Goal: Information Seeking & Learning: Learn about a topic

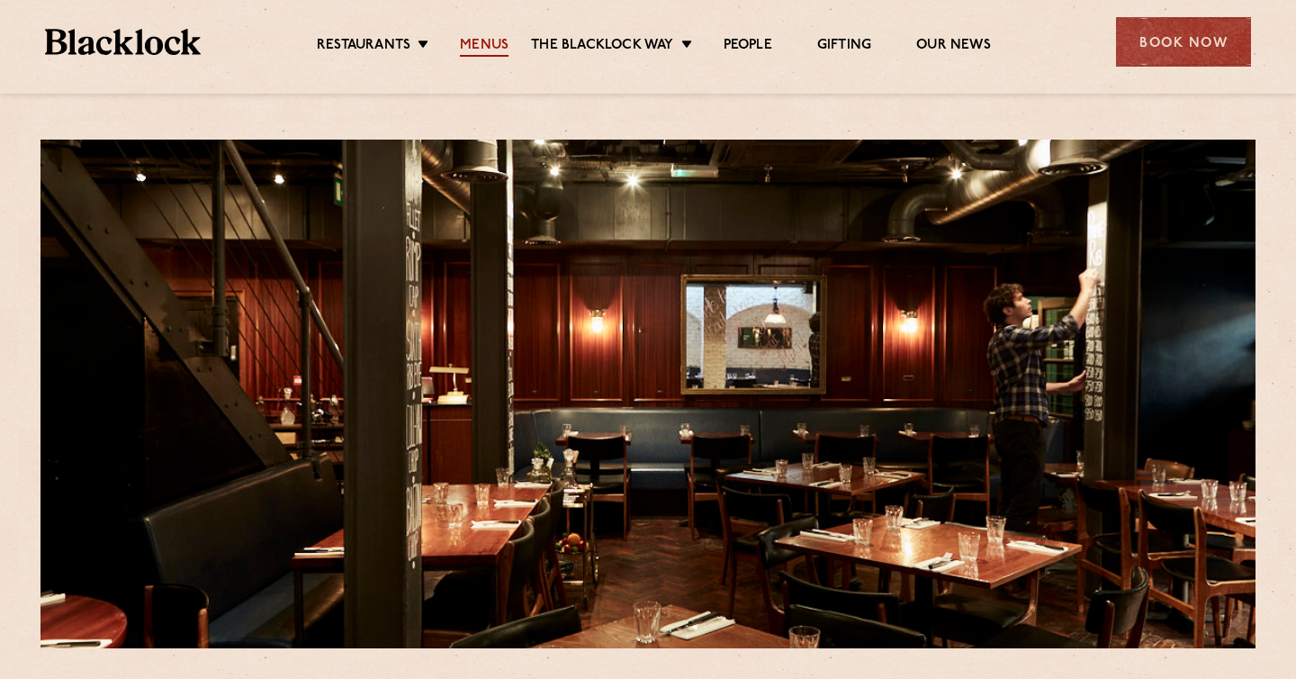
click at [492, 40] on link "Menus" at bounding box center [484, 47] width 49 height 20
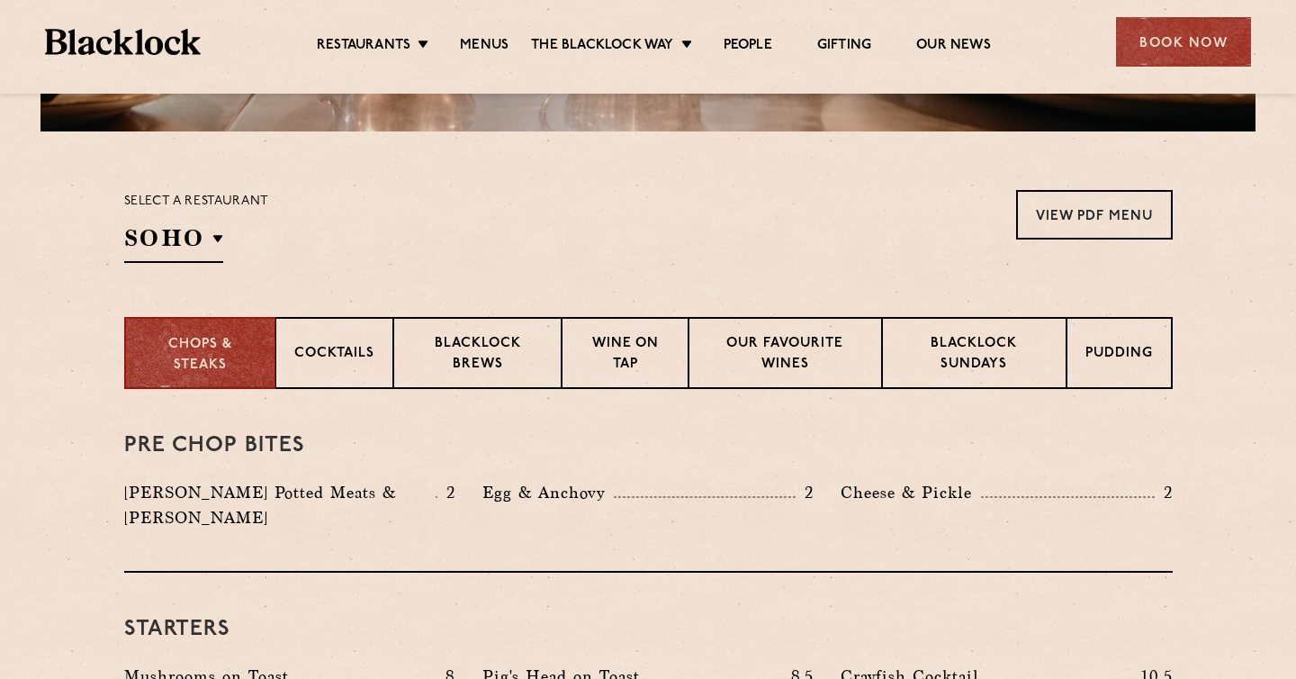
scroll to position [563, 0]
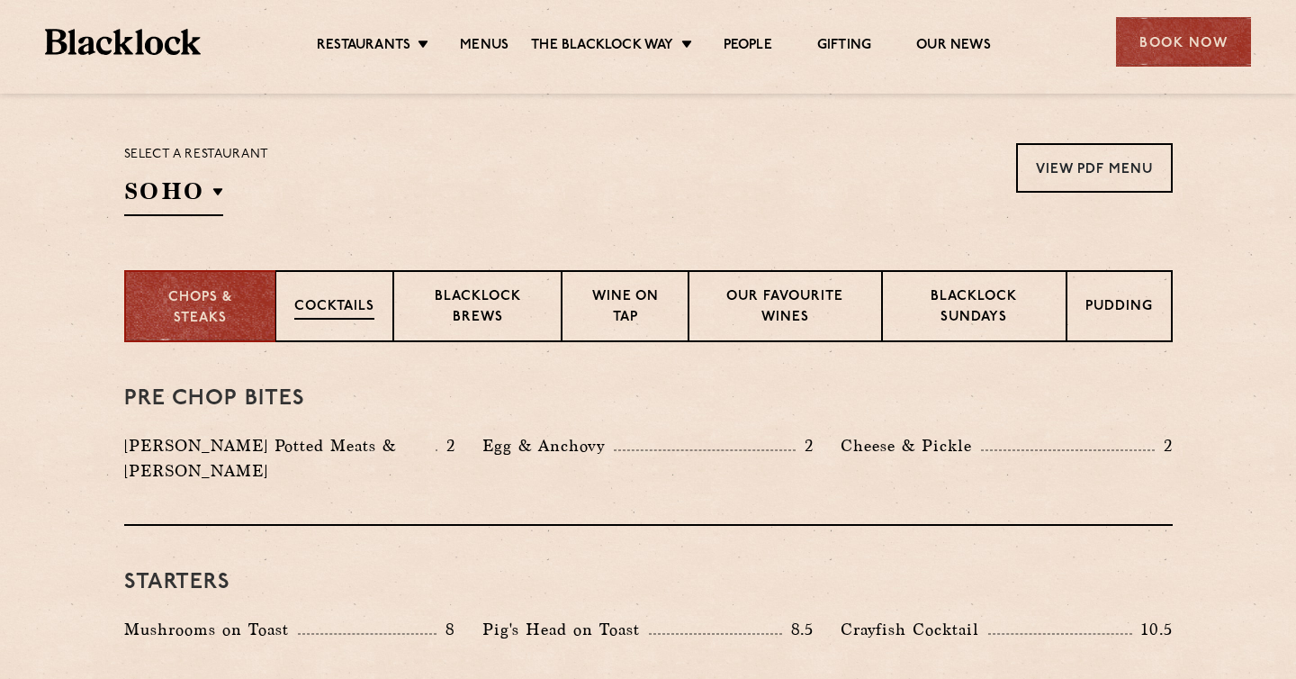
click at [338, 311] on p "Cocktails" at bounding box center [334, 308] width 80 height 22
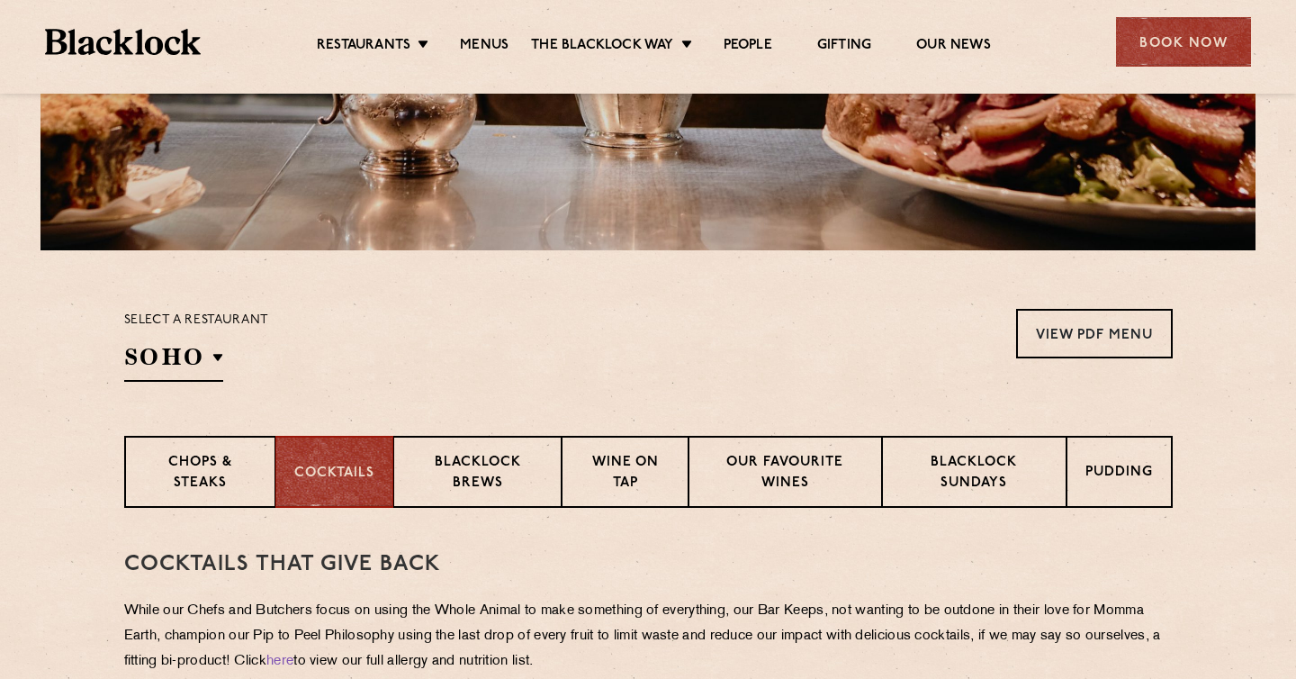
scroll to position [411, 0]
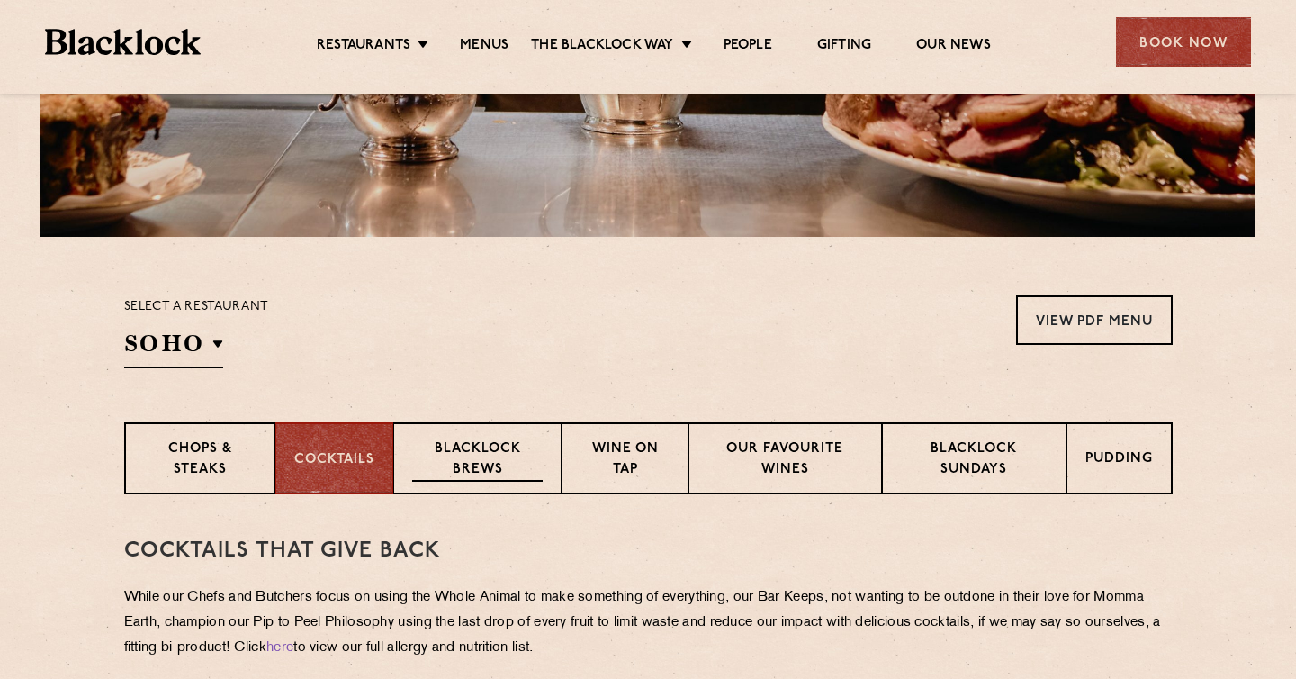
click at [470, 446] on p "Blacklock Brews" at bounding box center [477, 460] width 131 height 42
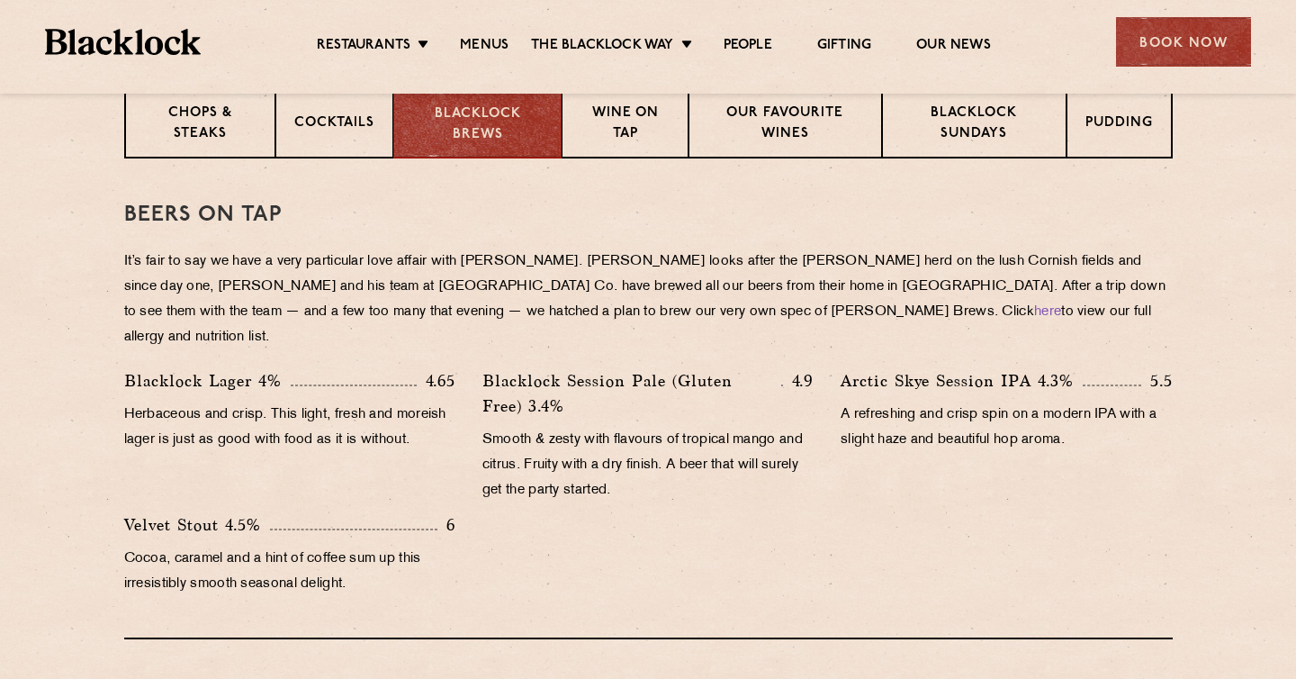
scroll to position [748, 0]
drag, startPoint x: 531, startPoint y: 433, endPoint x: 778, endPoint y: 432, distance: 247.5
click at [778, 432] on p "Smooth & zesty with flavours of tropical mango and citrus. Fruity with a dry fi…" at bounding box center [647, 465] width 331 height 76
drag, startPoint x: 544, startPoint y: 463, endPoint x: 667, endPoint y: 472, distance: 123.6
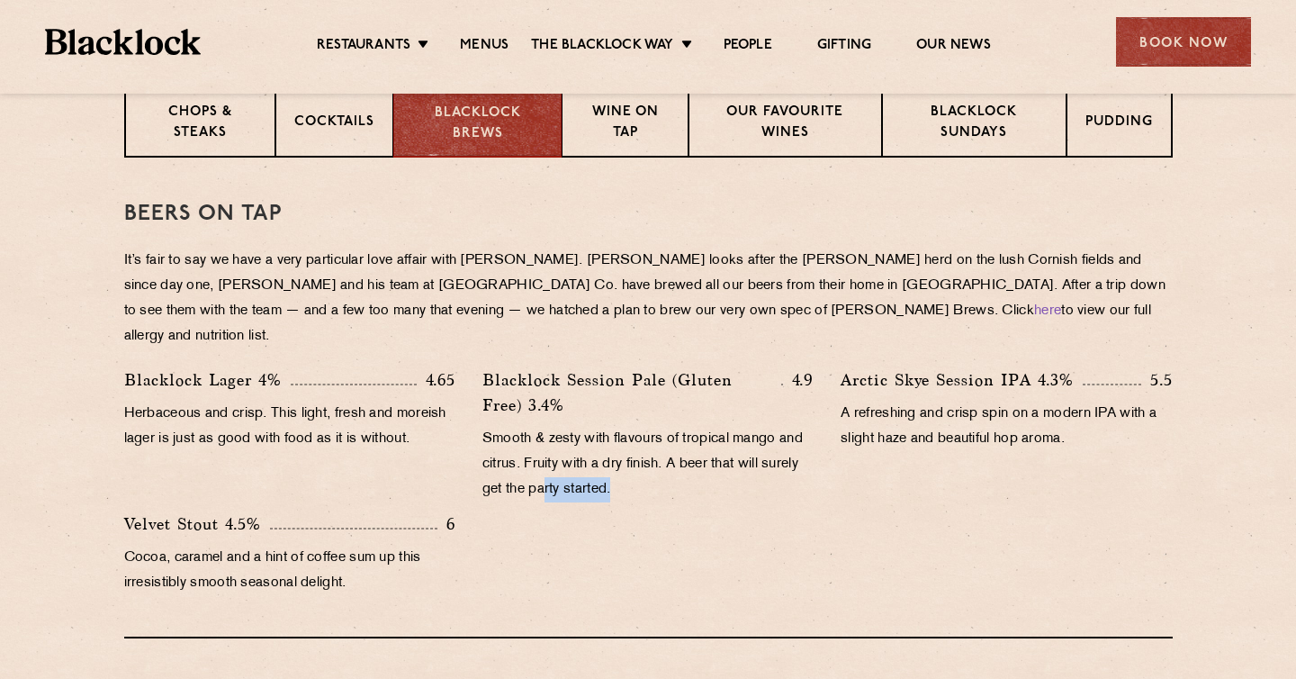
click at [667, 472] on p "Smooth & zesty with flavours of tropical mango and citrus. Fruity with a dry fi…" at bounding box center [647, 465] width 331 height 76
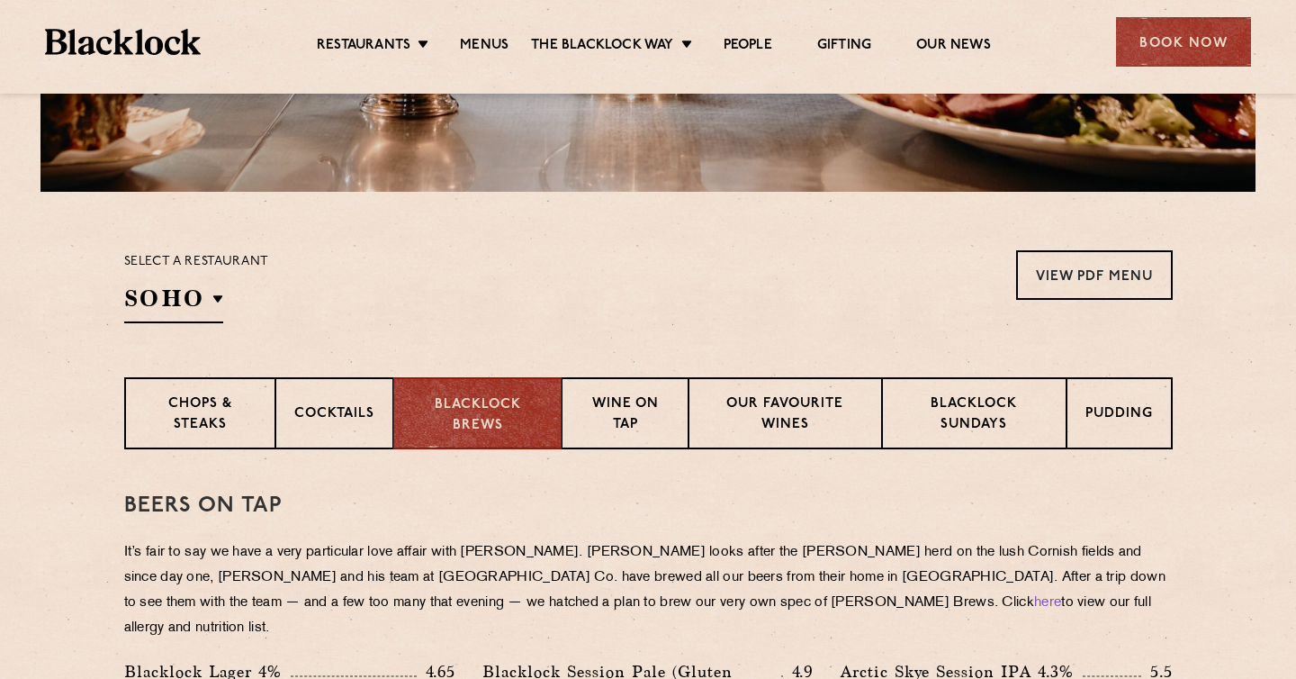
scroll to position [400, 0]
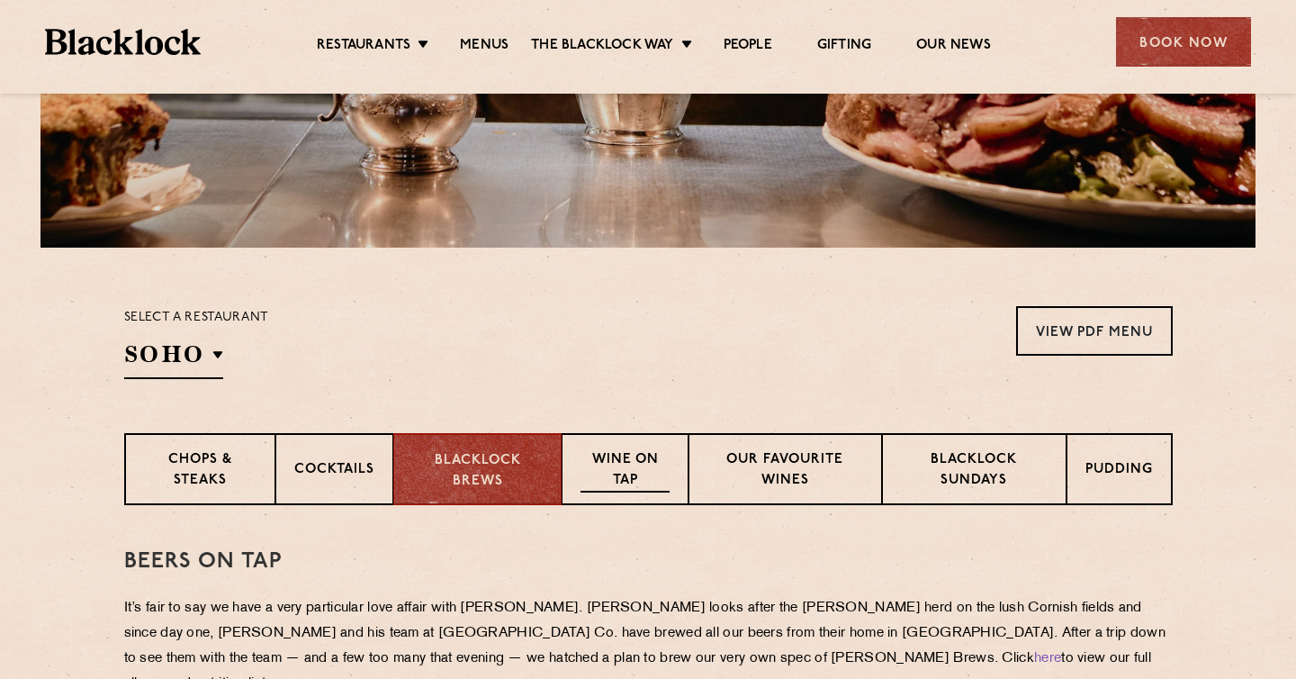
click at [625, 459] on p "Wine on Tap" at bounding box center [624, 471] width 88 height 42
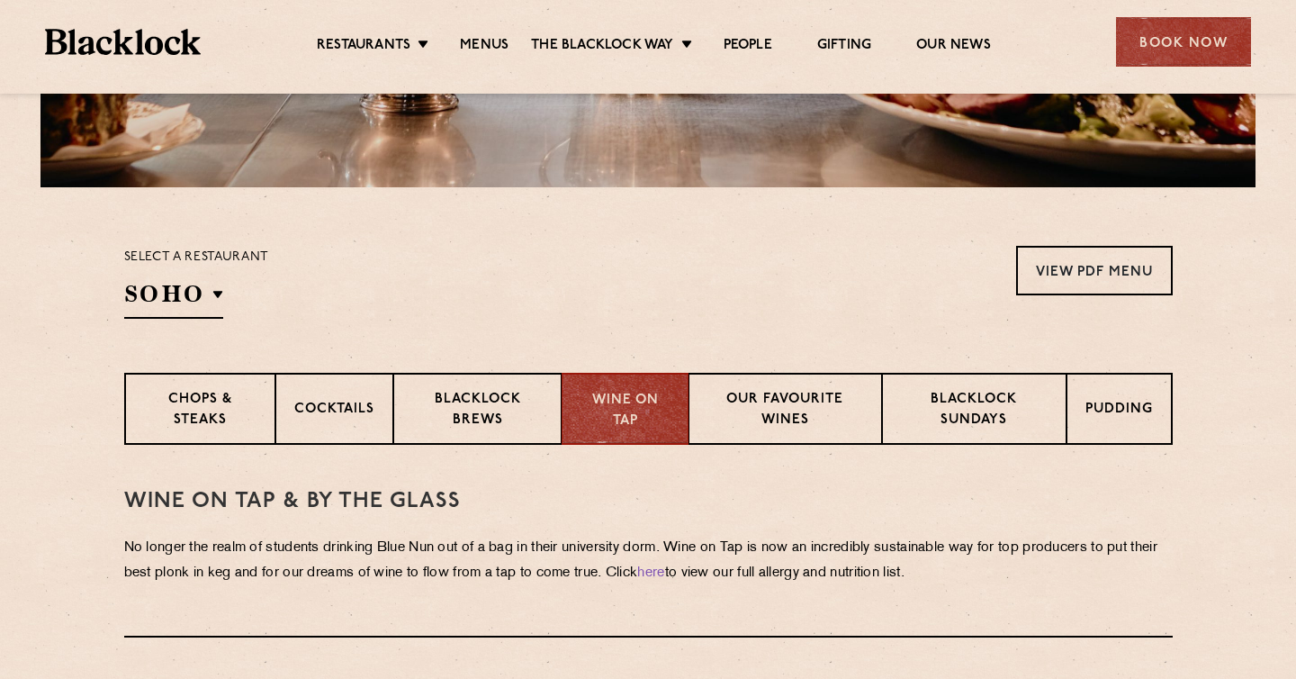
scroll to position [467, 0]
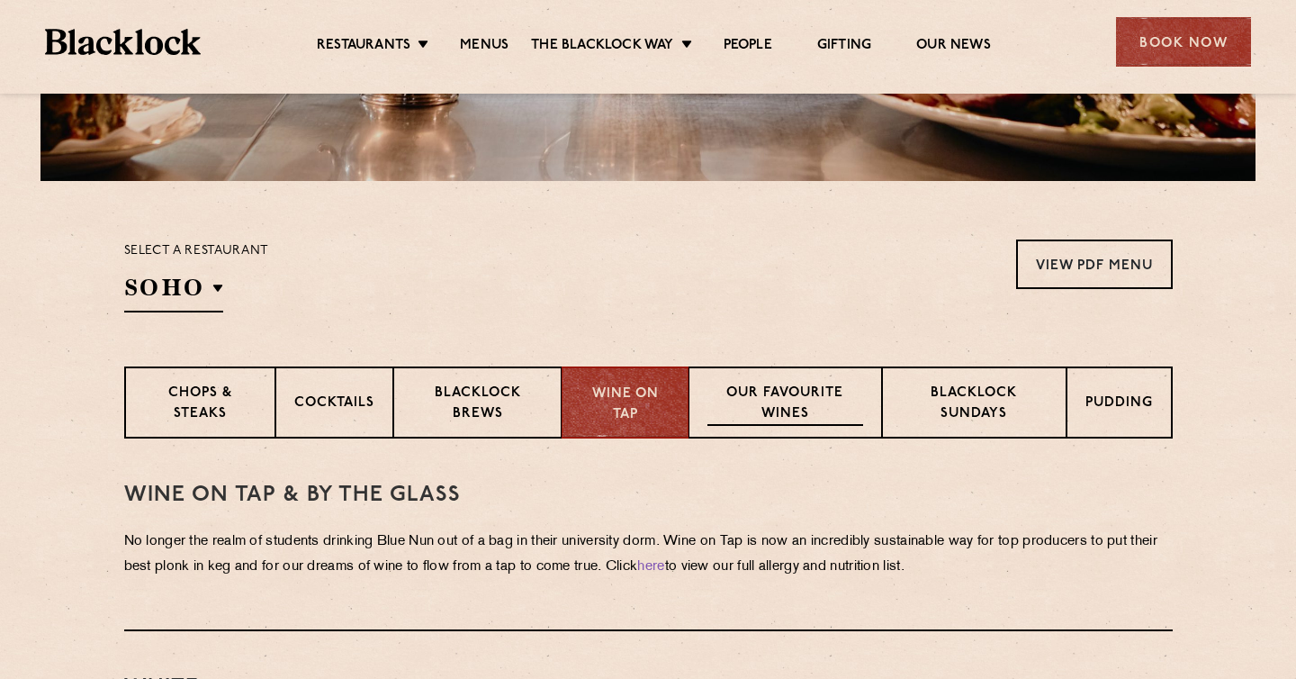
click at [812, 419] on p "Our favourite wines" at bounding box center [785, 404] width 156 height 42
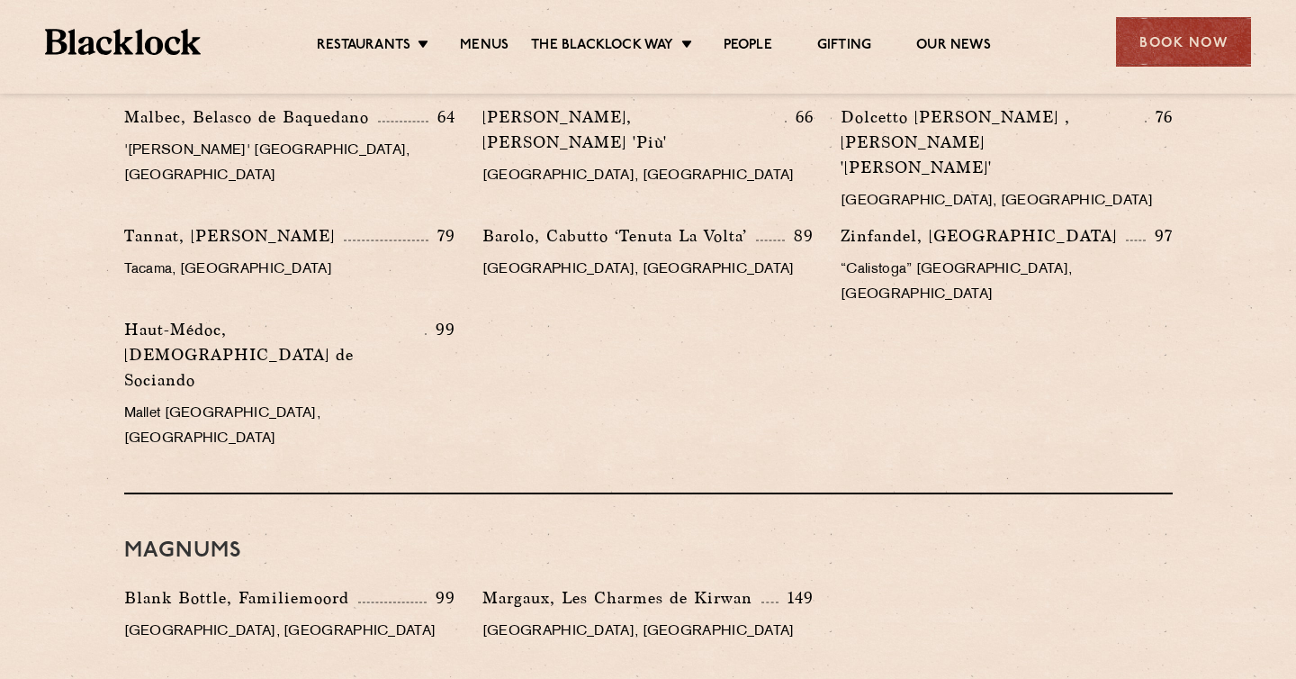
scroll to position [2955, 0]
